Goal: Task Accomplishment & Management: Use online tool/utility

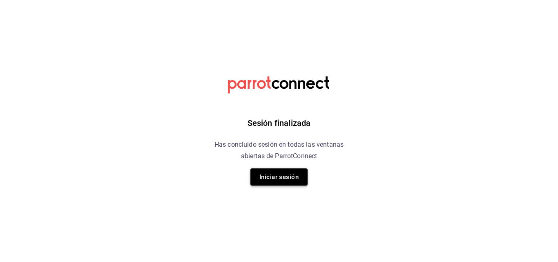
click at [273, 173] on button "Iniciar sesión" at bounding box center [278, 176] width 57 height 17
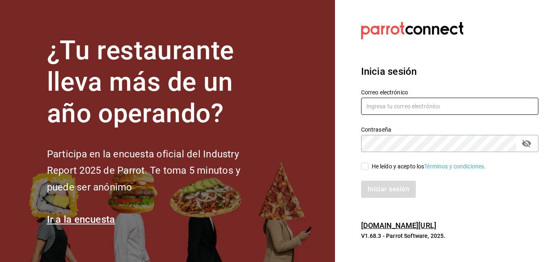
type input "lopezporrasjennifer@gmail.com"
click at [381, 165] on div "He leído y acepto los Términos y condiciones." at bounding box center [429, 166] width 114 height 9
click at [369, 165] on input "He leído y acepto los Términos y condiciones." at bounding box center [364, 166] width 7 height 7
checkbox input "true"
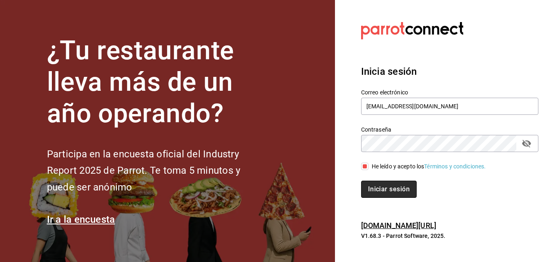
click at [380, 183] on button "Iniciar sesión" at bounding box center [389, 189] width 56 height 17
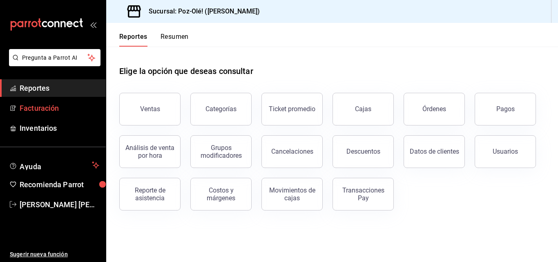
click at [41, 111] on span "Facturación" at bounding box center [60, 108] width 80 height 11
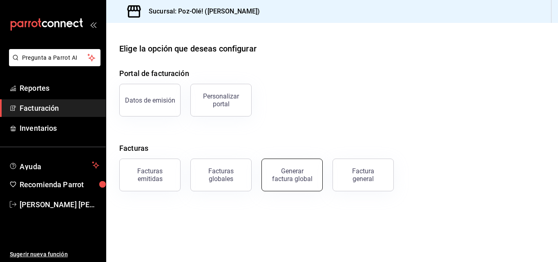
click at [292, 174] on div "Generar factura global" at bounding box center [292, 175] width 41 height 16
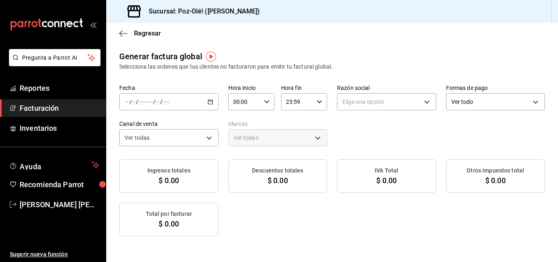
type input "PARROT,UBER_EATS,RAPPI,DIDI_FOOD,ONLINE"
click at [213, 103] on icon "button" at bounding box center [211, 102] width 6 height 6
click at [168, 124] on span "Rango de fechas" at bounding box center [157, 126] width 63 height 9
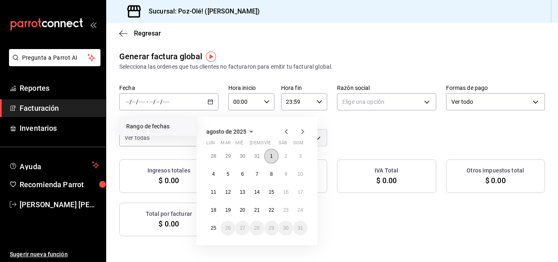
click at [274, 160] on button "1" at bounding box center [271, 156] width 14 height 15
click at [212, 227] on abbr "25" at bounding box center [213, 228] width 5 height 6
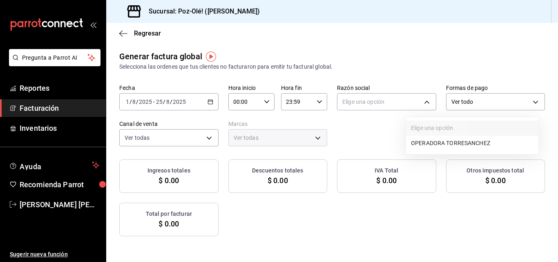
click at [426, 98] on body "Pregunta a Parrot AI Reportes Facturación Inventarios Ayuda Recomienda Parrot […" at bounding box center [279, 131] width 558 height 262
click at [424, 147] on li "OPERADORA TORRESANCHEZ" at bounding box center [472, 143] width 132 height 15
type input "8c3984cb-e2b0-4209-bb4f-5ec1cac8c736"
type input "ebfab3e1-b584-4934-ab78-0290ff10e3ad"
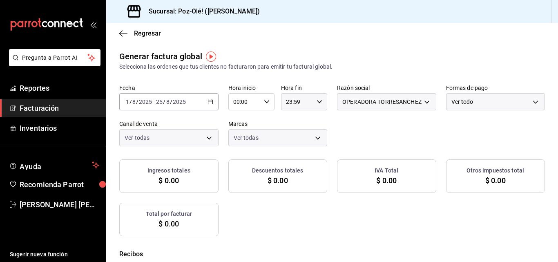
checkbox input "true"
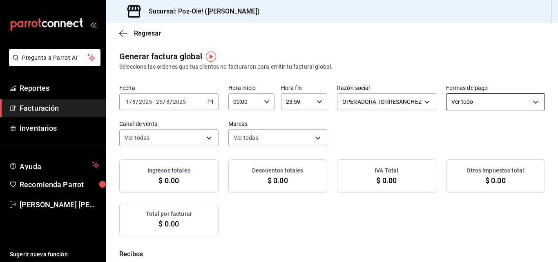
checkbox input "true"
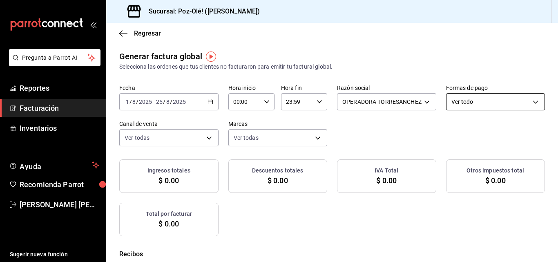
checkbox input "true"
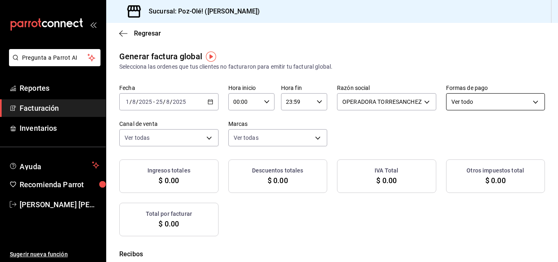
checkbox input "true"
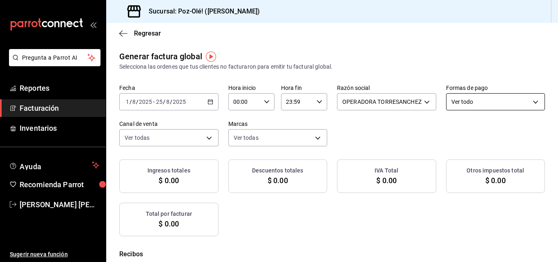
checkbox input "true"
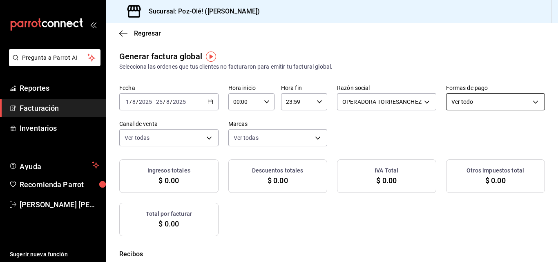
checkbox input "true"
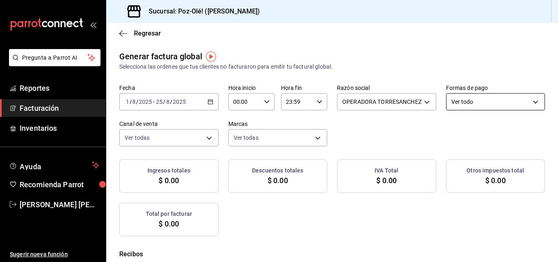
checkbox input "true"
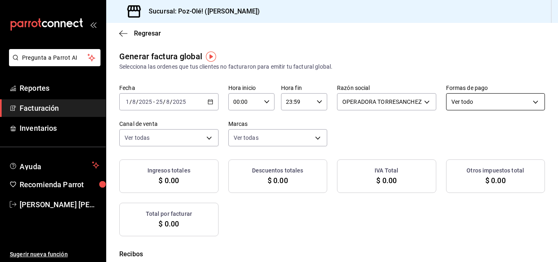
checkbox input "true"
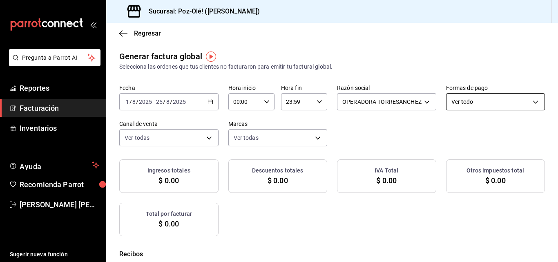
checkbox input "true"
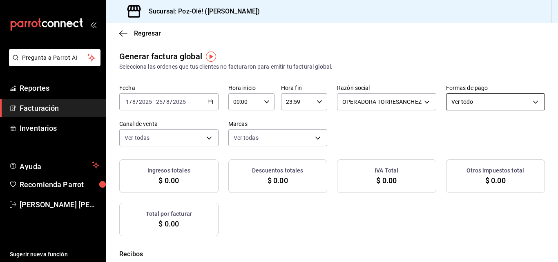
checkbox input "true"
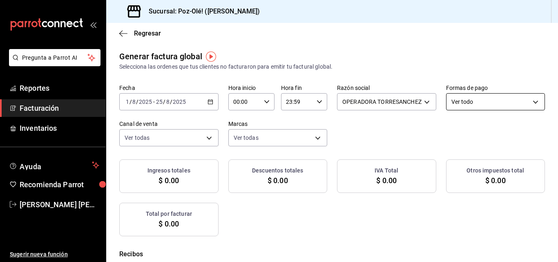
checkbox input "true"
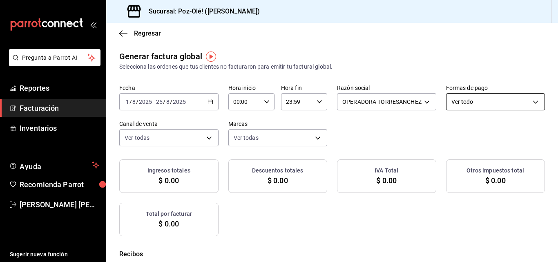
checkbox input "true"
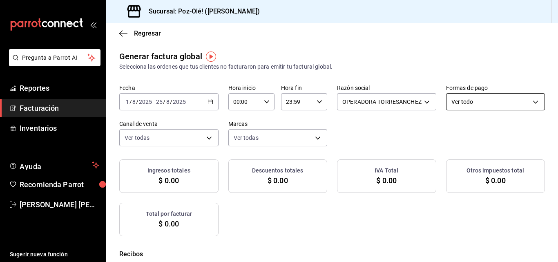
checkbox input "true"
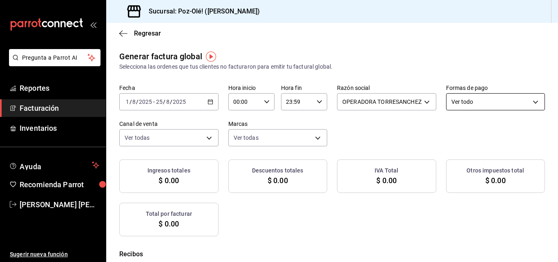
checkbox input "true"
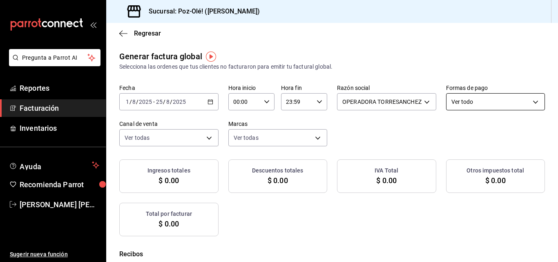
checkbox input "true"
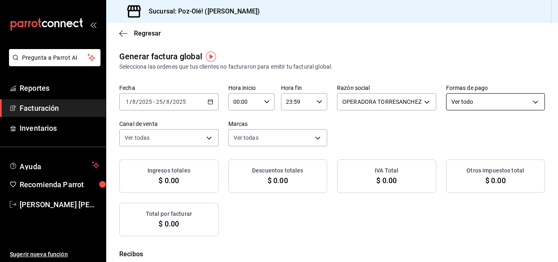
checkbox input "true"
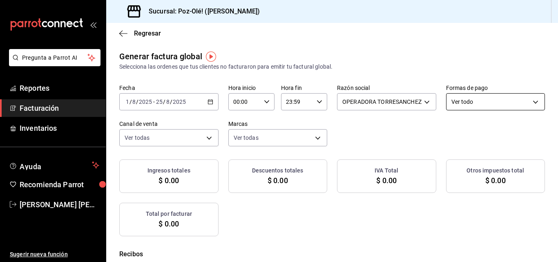
checkbox input "true"
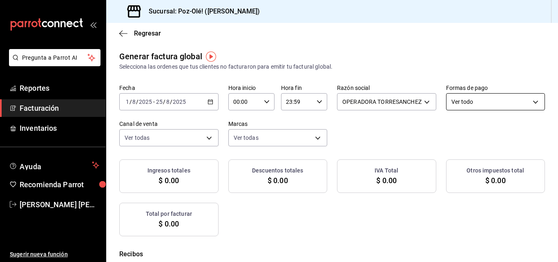
checkbox input "true"
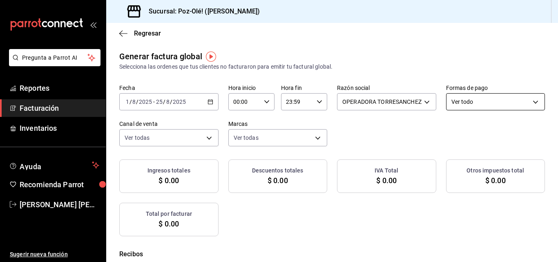
checkbox input "true"
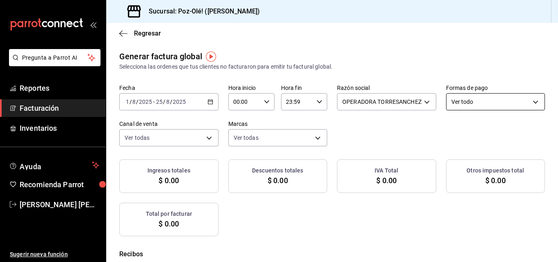
checkbox input "true"
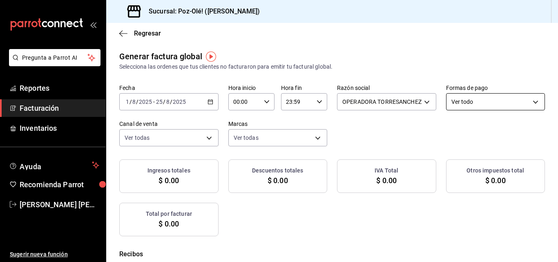
checkbox input "true"
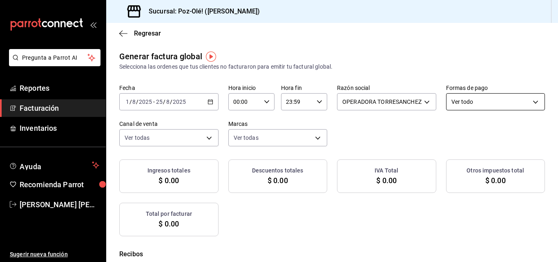
checkbox input "true"
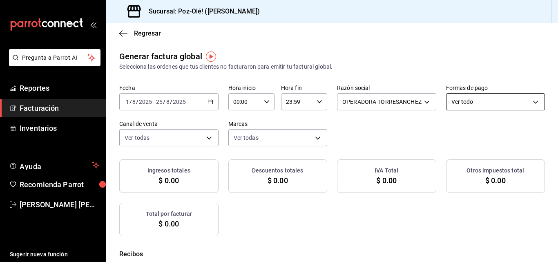
checkbox input "true"
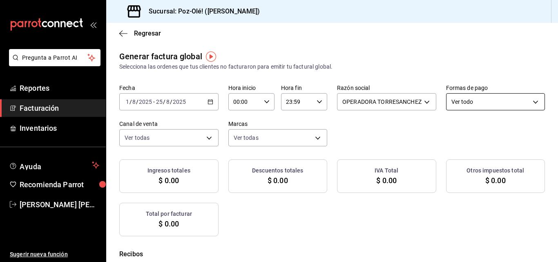
checkbox input "true"
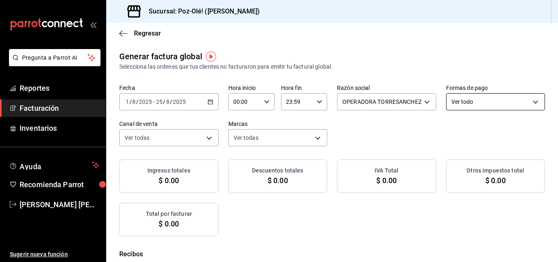
checkbox input "true"
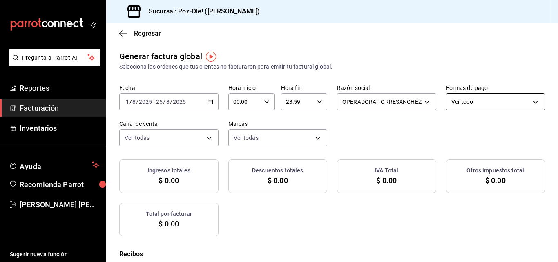
checkbox input "true"
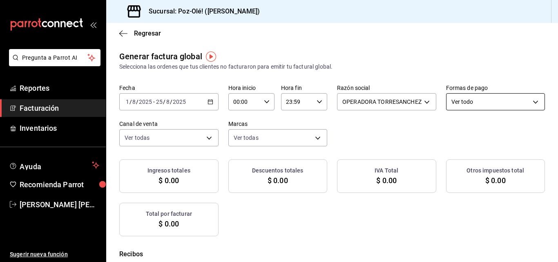
checkbox input "true"
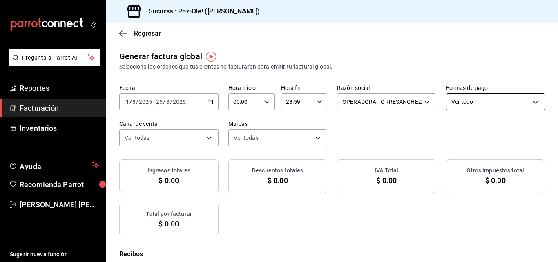
checkbox input "true"
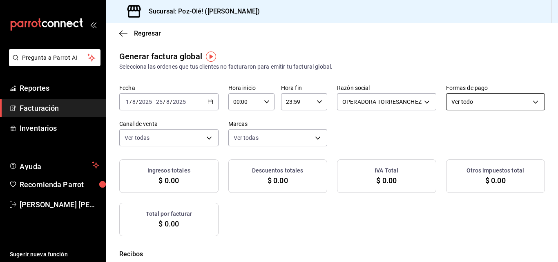
checkbox input "true"
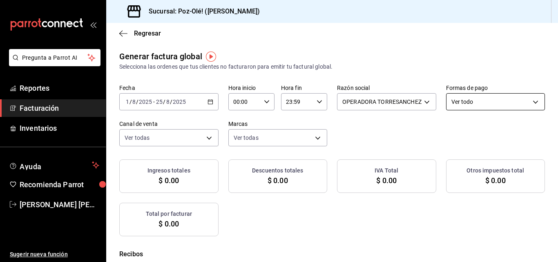
checkbox input "true"
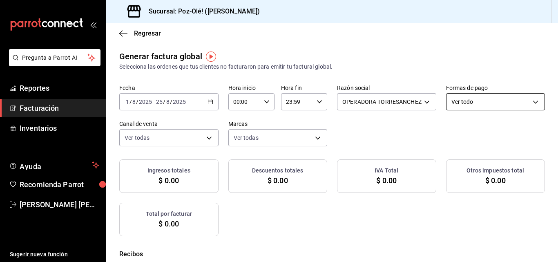
checkbox input "true"
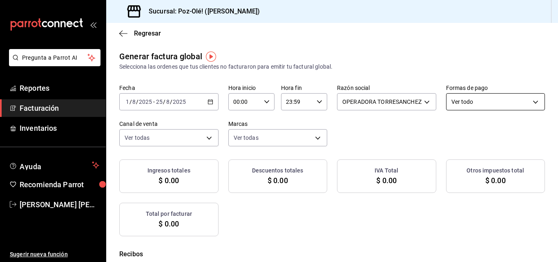
checkbox input "true"
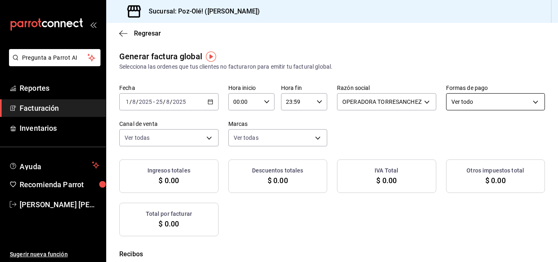
checkbox input "true"
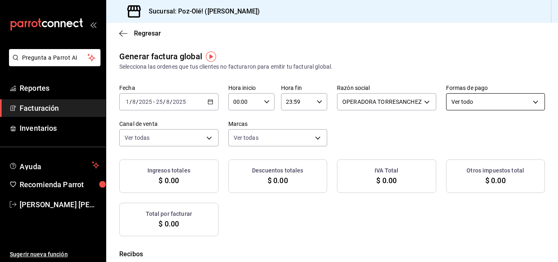
checkbox input "true"
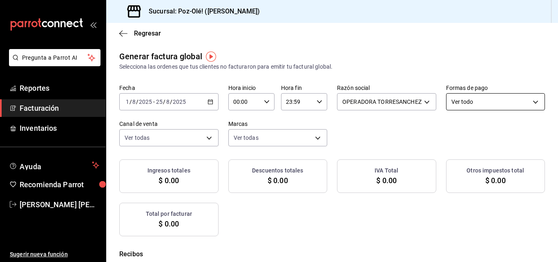
checkbox input "true"
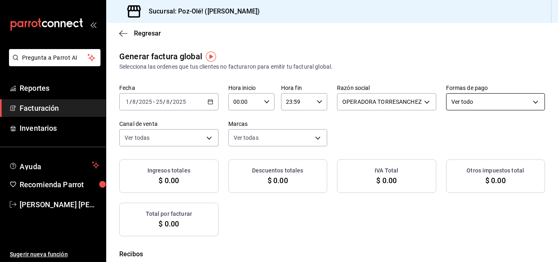
checkbox input "true"
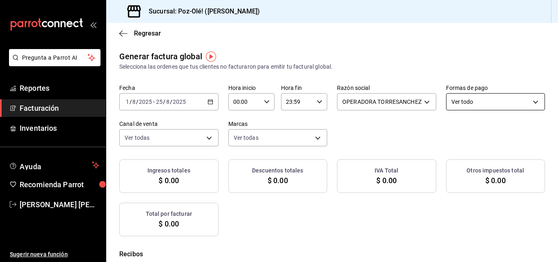
checkbox input "true"
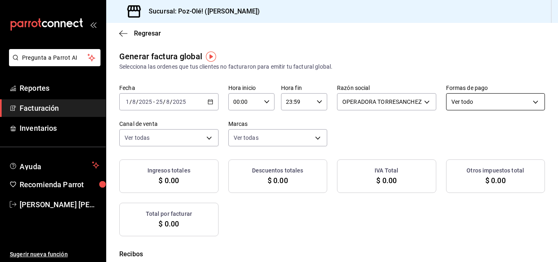
checkbox input "true"
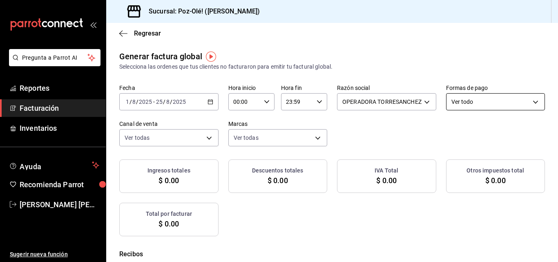
checkbox input "true"
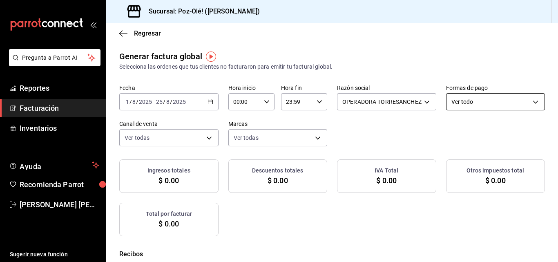
checkbox input "true"
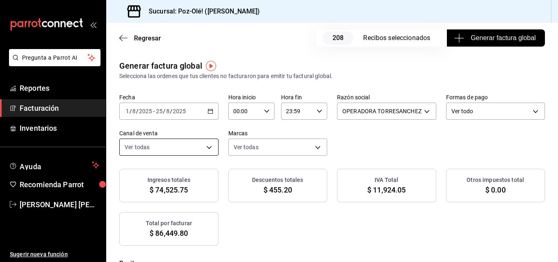
click at [318, 145] on body "Pregunta a Parrot AI Reportes Facturación Inventarios Ayuda Recomienda Parrot […" at bounding box center [279, 131] width 558 height 262
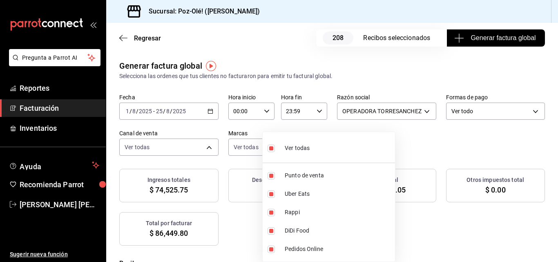
click at [309, 152] on span "Ver todas" at bounding box center [297, 148] width 25 height 9
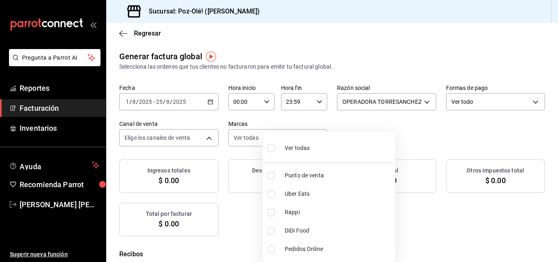
click at [275, 176] on input "checkbox" at bounding box center [271, 175] width 7 height 7
click at [221, 139] on div at bounding box center [279, 131] width 558 height 262
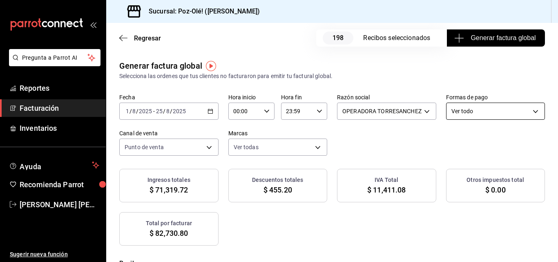
click at [214, 147] on body "Pregunta a Parrot AI Reportes Facturación Inventarios Ayuda Recomienda Parrot […" at bounding box center [279, 131] width 558 height 262
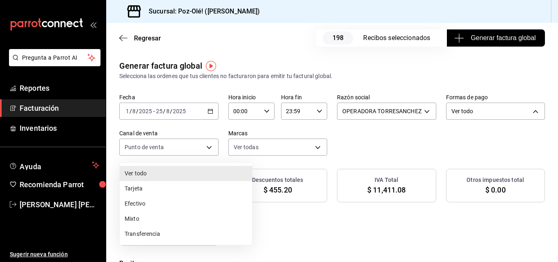
click at [182, 199] on li "Efectivo" at bounding box center [186, 203] width 132 height 15
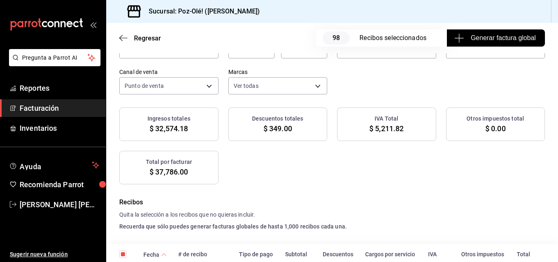
scroll to position [53, 0]
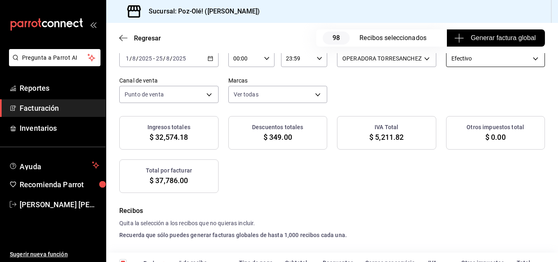
click at [234, 88] on body "Pregunta a Parrot AI Reportes Facturación Inventarios Ayuda Recomienda Parrot […" at bounding box center [279, 131] width 558 height 262
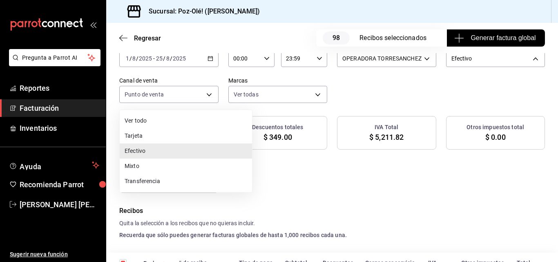
click at [194, 148] on li "Efectivo" at bounding box center [186, 150] width 132 height 15
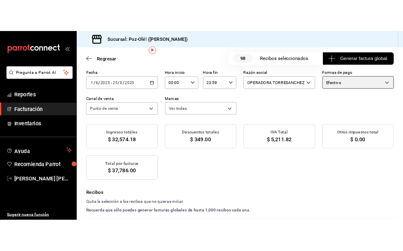
scroll to position [35, 0]
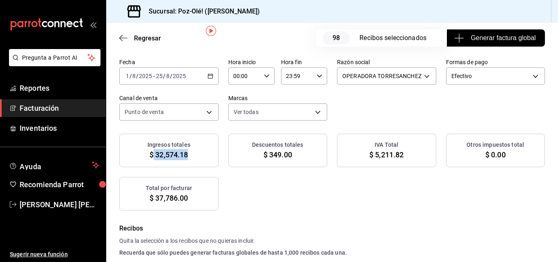
drag, startPoint x: 170, startPoint y: 155, endPoint x: 207, endPoint y: 153, distance: 37.2
click at [207, 153] on div "Ingresos totales $ 32,574.18" at bounding box center [168, 151] width 99 height 34
copy span "32,574.18"
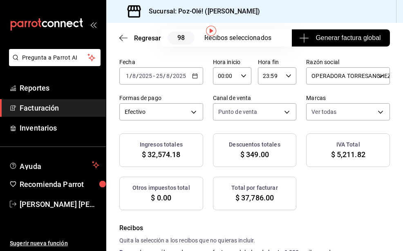
click at [257, 166] on div "Generar factura global Selecciona las ordenes que tus clientes no facturaron pa…" at bounding box center [254, 118] width 297 height 186
click at [307, 107] on body "Pregunta a Parrot AI Reportes Facturación Inventarios Ayuda Recomienda Parrot […" at bounding box center [201, 125] width 403 height 251
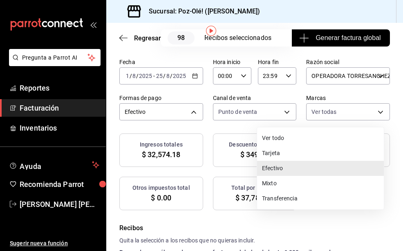
click at [277, 198] on li "Transferencia" at bounding box center [320, 198] width 127 height 15
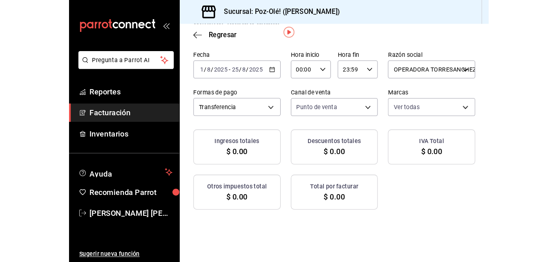
scroll to position [26, 0]
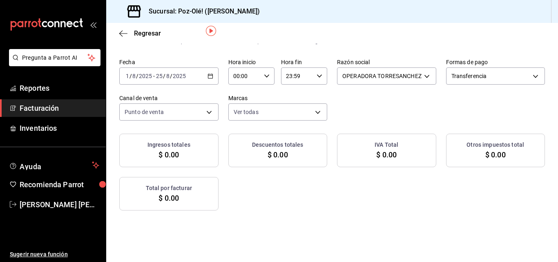
click at [257, 236] on div "Generar factura global Selecciona las ordenes que tus clientes no facturaron pa…" at bounding box center [332, 204] width 452 height 359
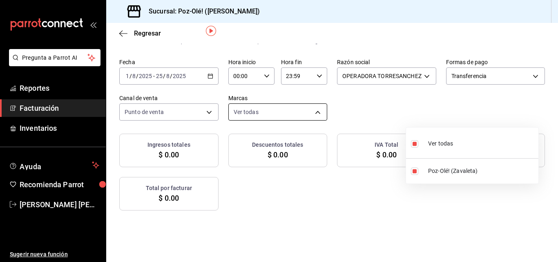
click at [421, 110] on body "Pregunta a Parrot AI Reportes Facturación Inventarios Ayuda Recomienda Parrot […" at bounding box center [279, 131] width 558 height 262
click at [421, 110] on div at bounding box center [279, 131] width 558 height 262
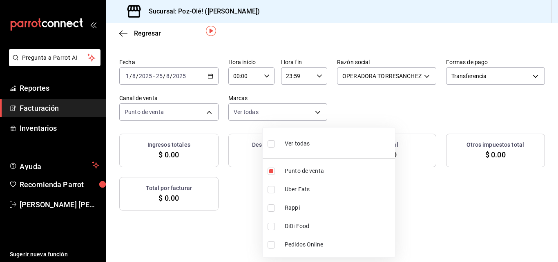
click at [326, 114] on body "Pregunta a Parrot AI Reportes Facturación Inventarios Ayuda Recomienda Parrot […" at bounding box center [279, 131] width 558 height 262
click at [327, 114] on div at bounding box center [279, 131] width 558 height 262
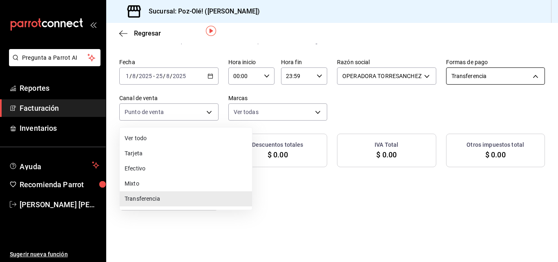
click at [243, 110] on body "Pregunta a Parrot AI Reportes Facturación Inventarios Ayuda Recomienda Parrot […" at bounding box center [279, 131] width 558 height 262
click at [191, 155] on li "Tarjeta" at bounding box center [186, 153] width 132 height 15
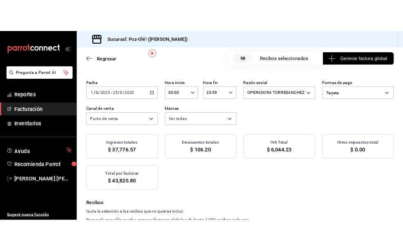
scroll to position [35, 0]
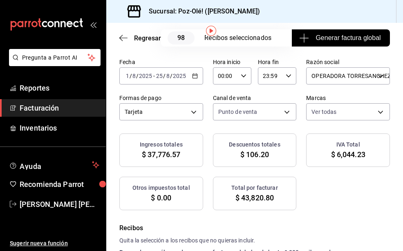
click at [247, 121] on div "Fecha [DATE] [DATE] - [DATE] [DATE] Hora inicio 00:00 Hora inicio Hora fin 23:5…" at bounding box center [254, 89] width 271 height 62
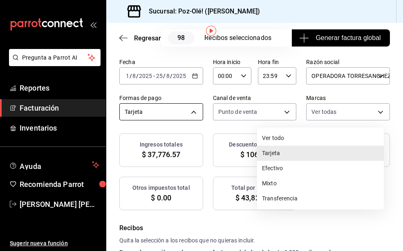
click at [275, 115] on body "Pregunta a Parrot AI Reportes Facturación Inventarios Ayuda Recomienda Parrot […" at bounding box center [201, 125] width 403 height 251
click at [268, 137] on li "Ver todo" at bounding box center [320, 138] width 127 height 15
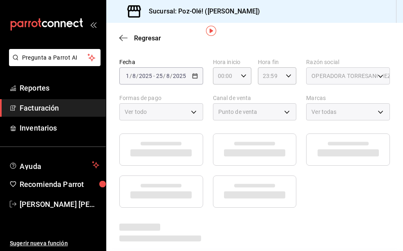
scroll to position [26, 0]
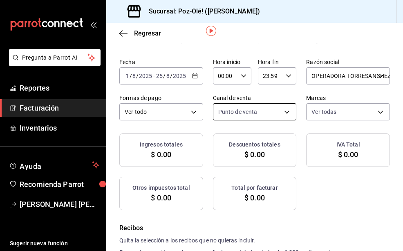
click at [228, 146] on body "Pregunta a Parrot AI Reportes Facturación Inventarios Ayuda Recomienda Parrot […" at bounding box center [201, 125] width 403 height 251
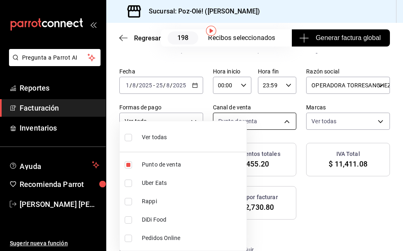
scroll to position [35, 0]
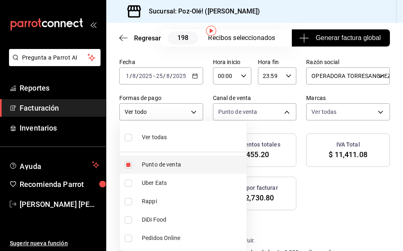
click at [161, 170] on li "Punto de venta" at bounding box center [183, 165] width 127 height 18
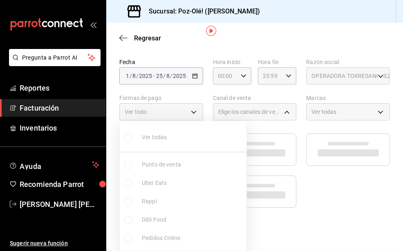
scroll to position [26, 0]
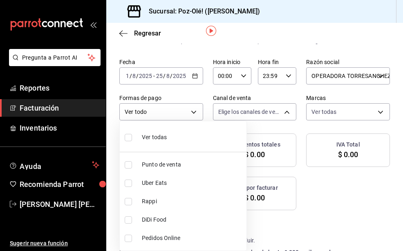
click at [156, 183] on span "Uber Eats" at bounding box center [192, 183] width 101 height 9
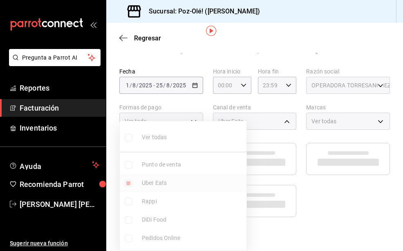
scroll to position [35, 0]
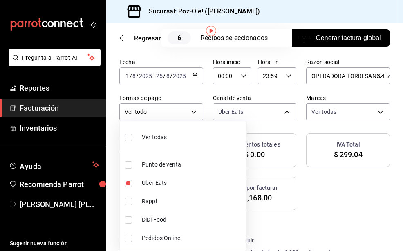
click at [302, 127] on div at bounding box center [201, 125] width 403 height 251
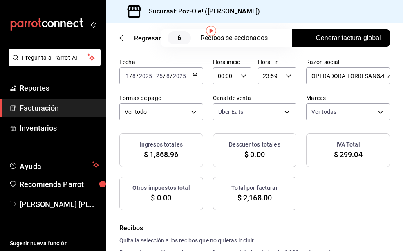
click at [245, 158] on div "Generar factura global Selecciona las ordenes que tus clientes no facturaron pa…" at bounding box center [254, 118] width 297 height 186
click at [225, 145] on body "Pregunta a Parrot AI Reportes Facturación Inventarios Ayuda Recomienda Parrot […" at bounding box center [201, 125] width 403 height 251
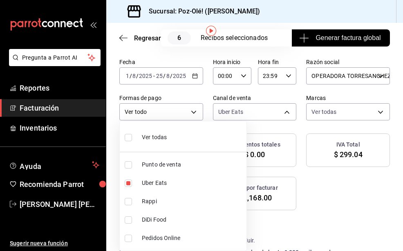
click at [156, 201] on span "Rappi" at bounding box center [192, 201] width 101 height 9
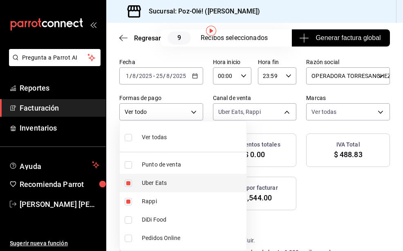
click at [162, 185] on span "Uber Eats" at bounding box center [192, 183] width 101 height 9
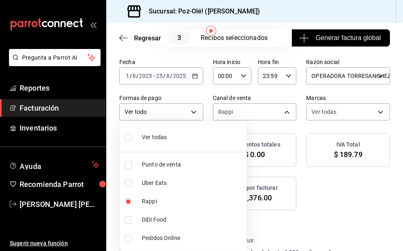
click at [273, 163] on div at bounding box center [201, 125] width 403 height 251
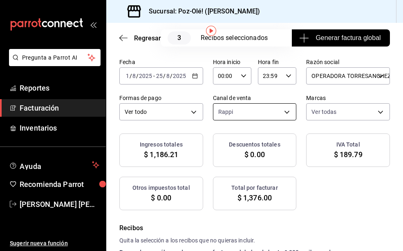
click at [227, 145] on body "Pregunta a Parrot AI Reportes Facturación Inventarios Ayuda Recomienda Parrot […" at bounding box center [201, 125] width 403 height 251
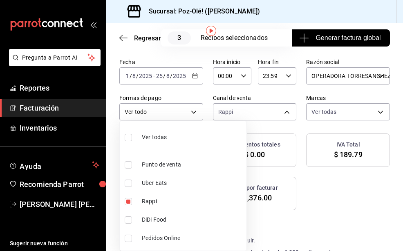
click at [160, 220] on span "DiDi Food" at bounding box center [192, 220] width 101 height 9
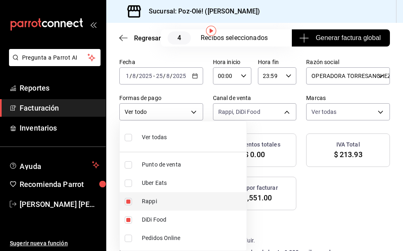
click at [145, 202] on span "Rappi" at bounding box center [192, 201] width 101 height 9
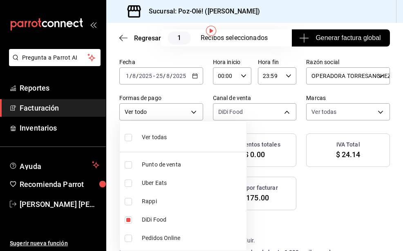
click at [262, 199] on div at bounding box center [201, 125] width 403 height 251
